Goal: Book appointment/travel/reservation

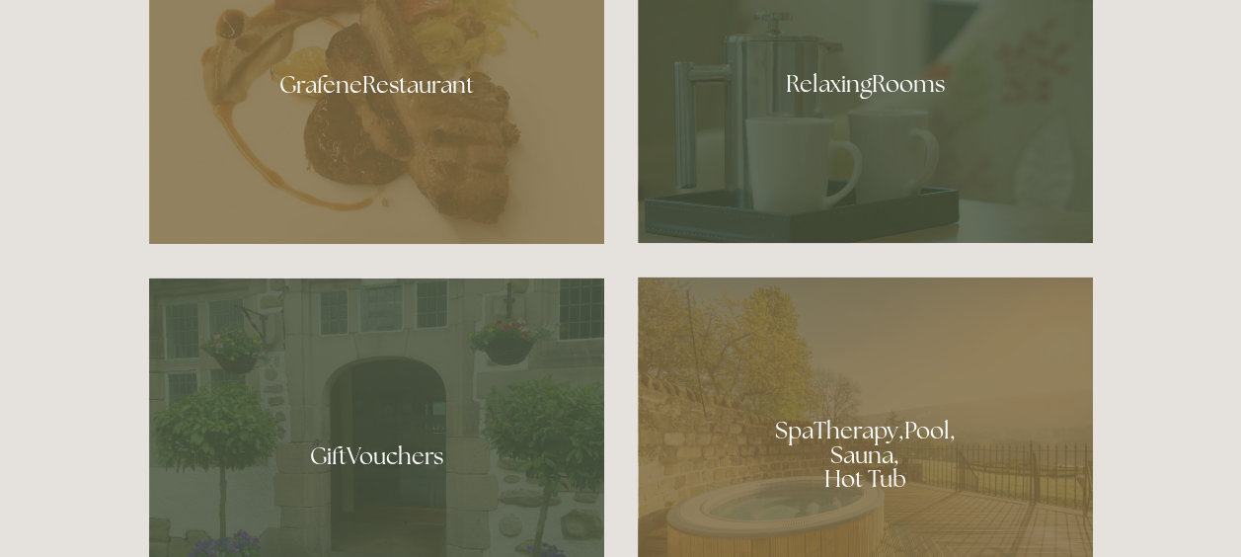
scroll to position [1283, 0]
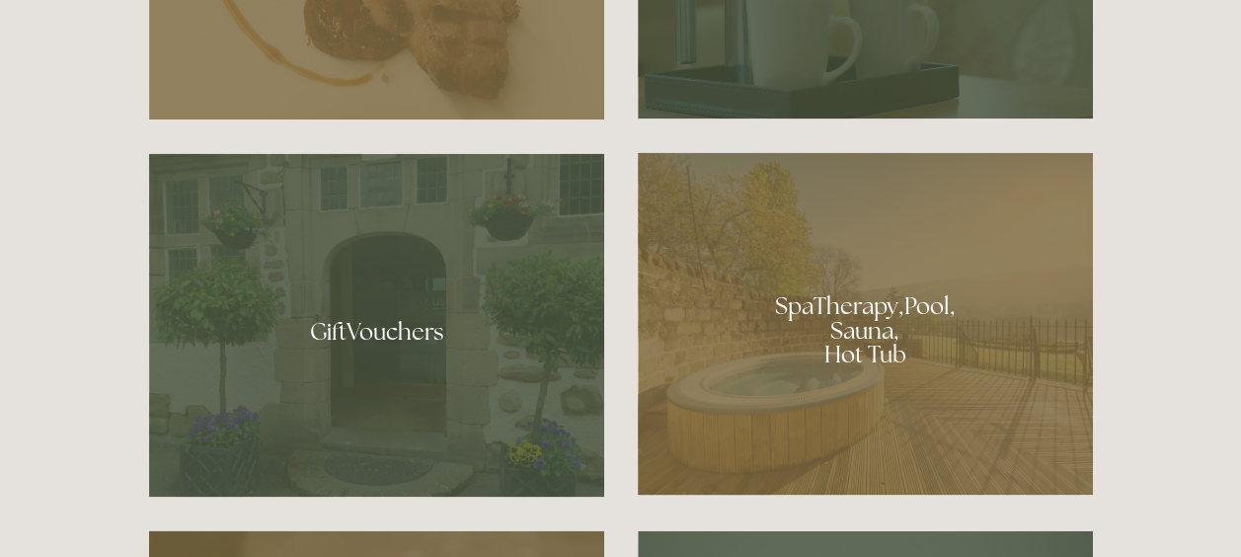
click at [850, 313] on div at bounding box center [865, 323] width 455 height 343
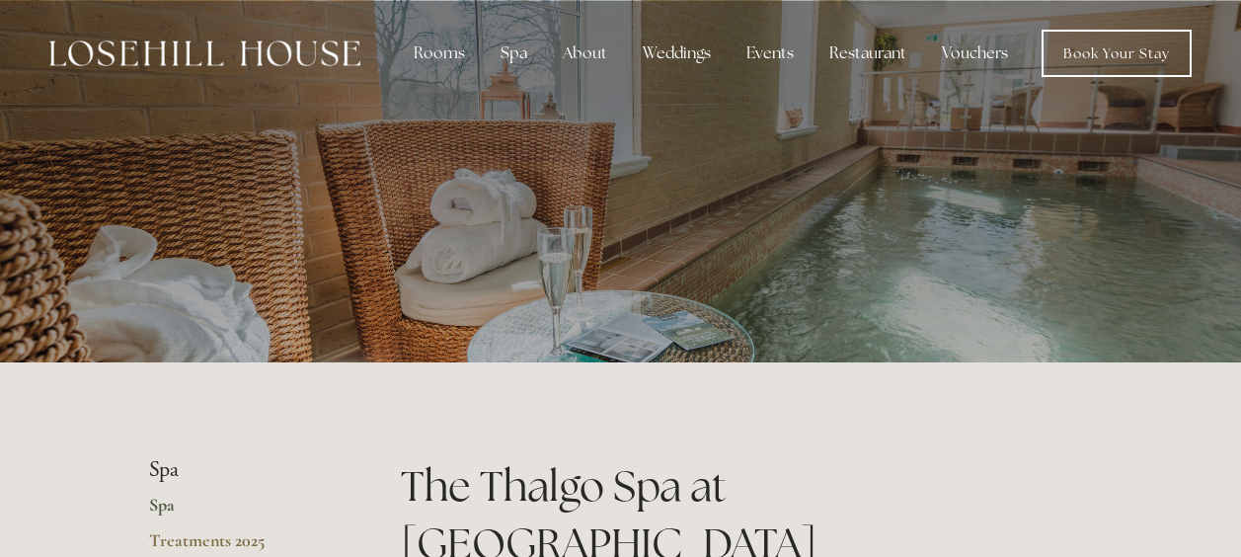
scroll to position [395, 0]
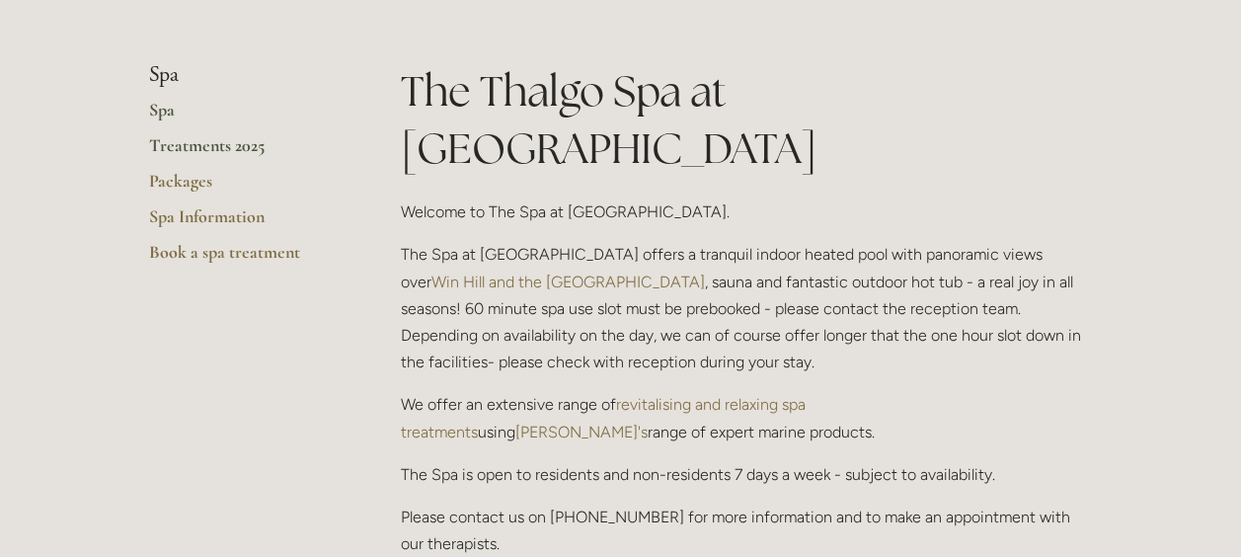
click at [225, 149] on link "Treatments 2025" at bounding box center [243, 152] width 189 height 36
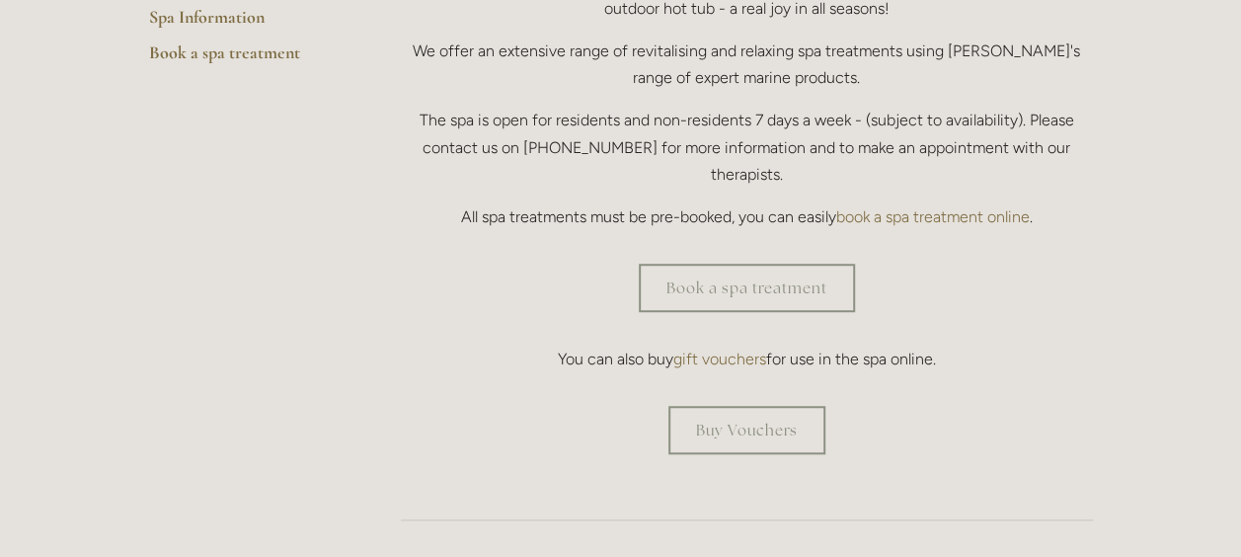
scroll to position [691, 0]
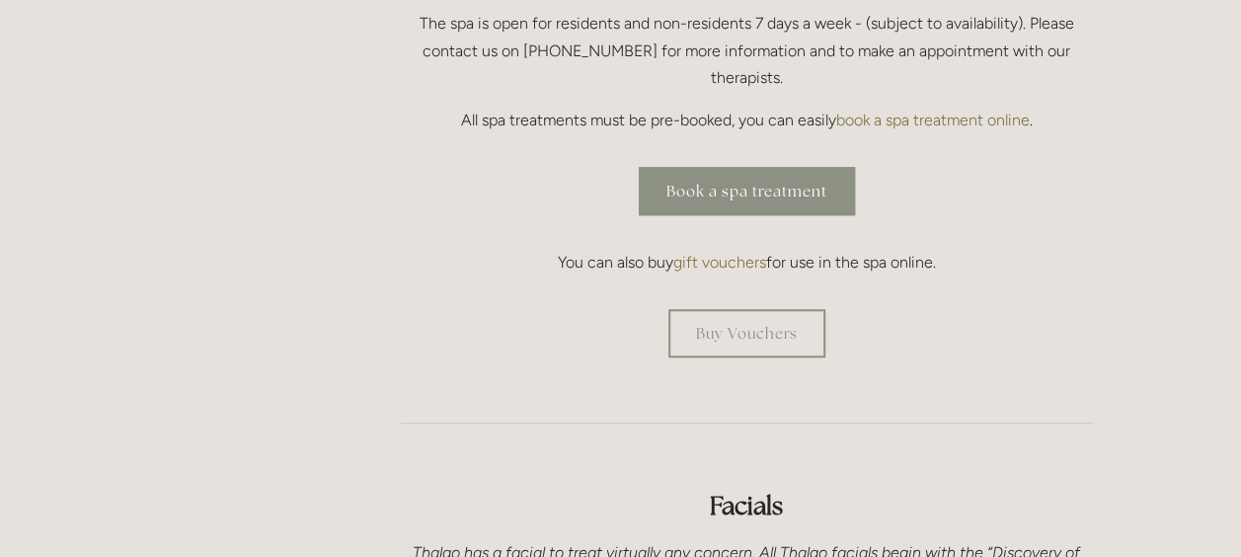
click at [731, 167] on link "Book a spa treatment" at bounding box center [747, 191] width 216 height 48
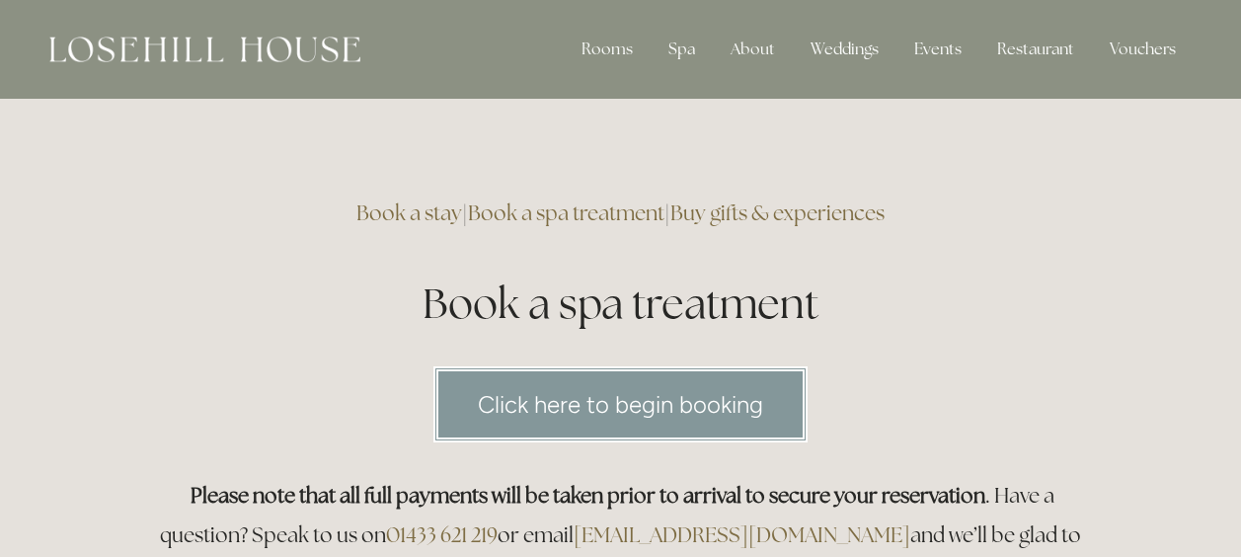
scroll to position [395, 0]
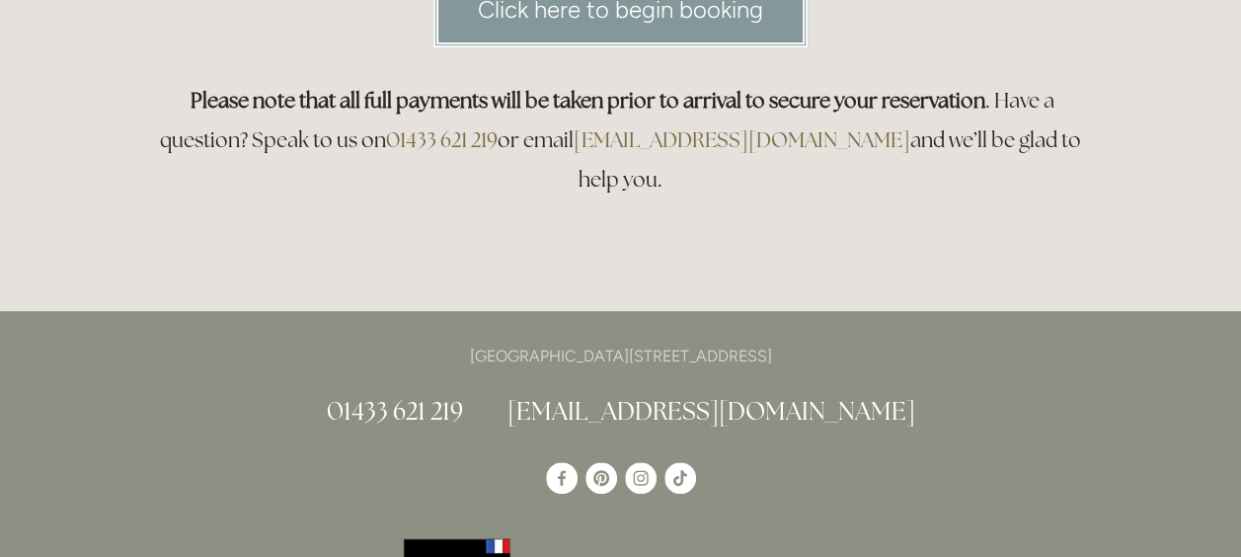
click at [724, 26] on link "Click here to begin booking" at bounding box center [620, 9] width 374 height 76
